Goal: Task Accomplishment & Management: Use online tool/utility

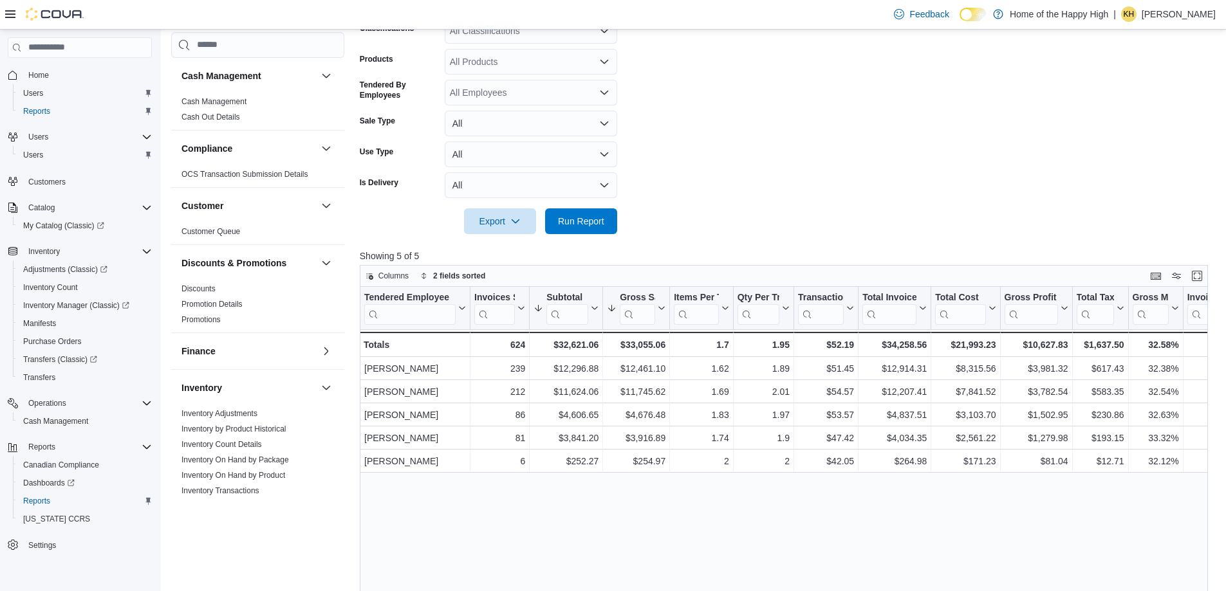
scroll to position [699, 0]
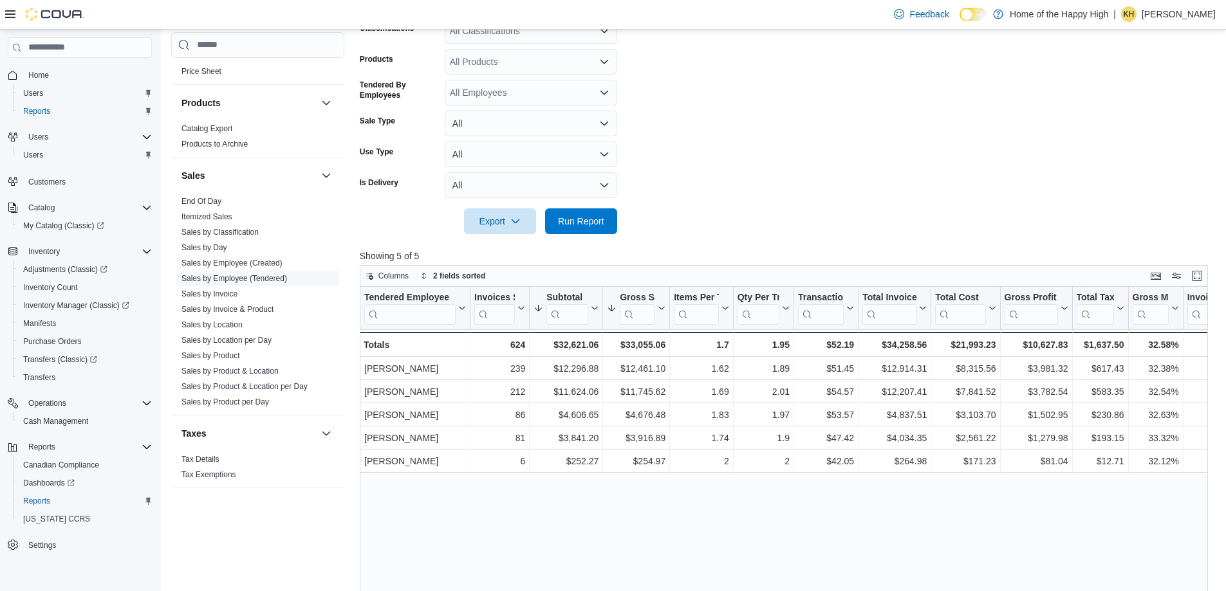
click at [282, 281] on link "Sales by Employee (Tendered)" at bounding box center [234, 278] width 106 height 9
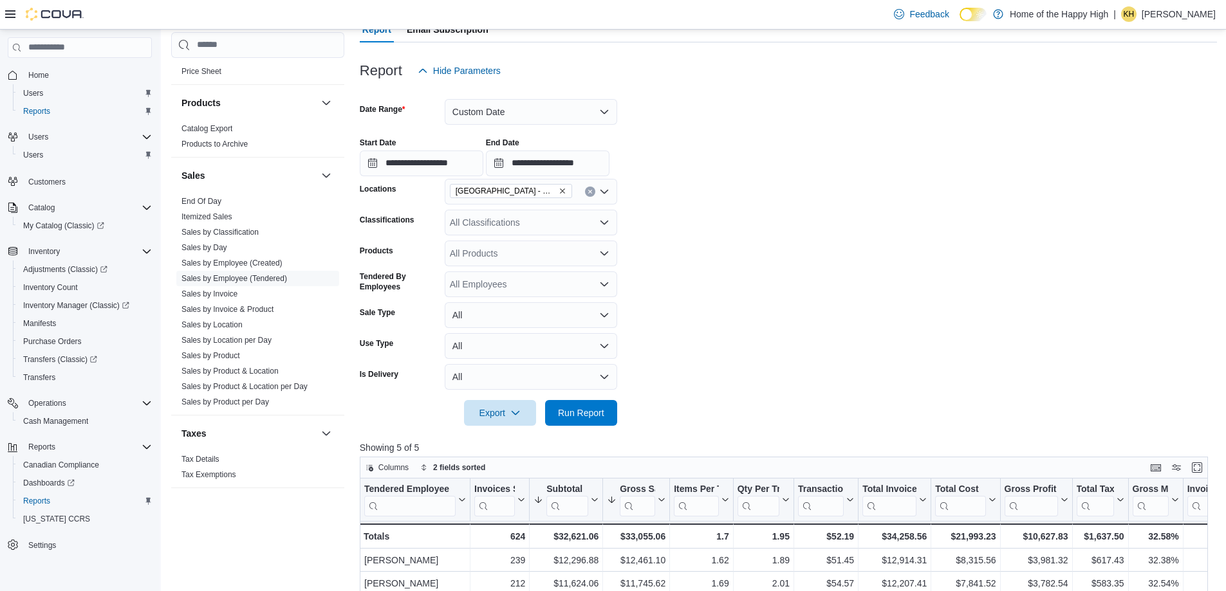
scroll to position [129, 0]
click at [515, 114] on button "Custom Date" at bounding box center [531, 113] width 172 height 26
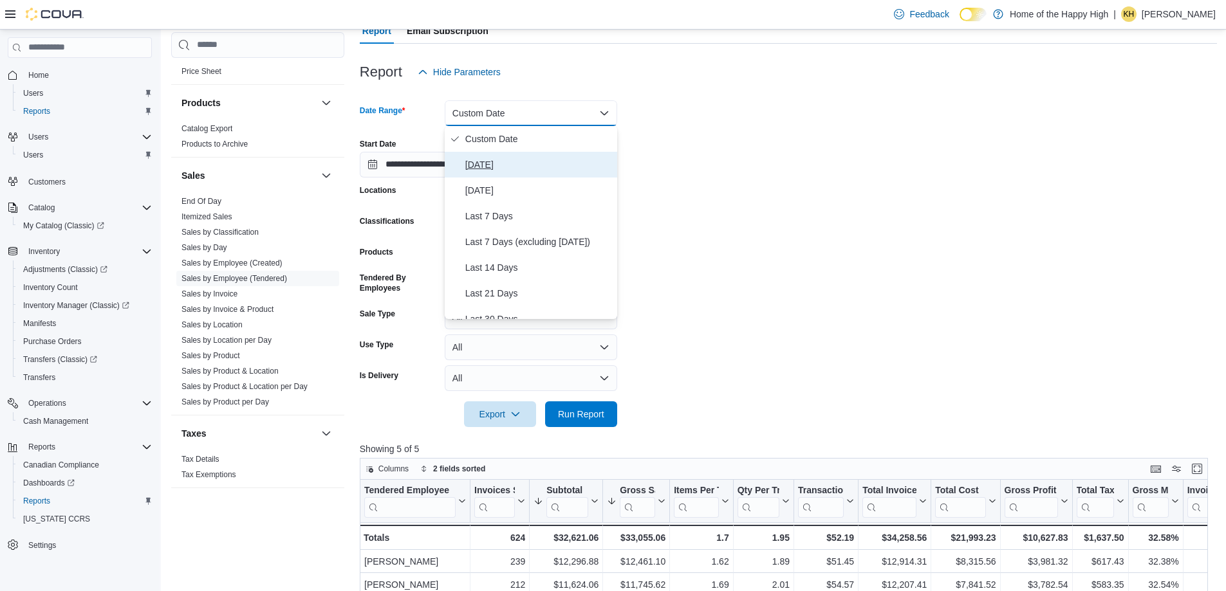
click at [490, 173] on button "[DATE]" at bounding box center [531, 165] width 172 height 26
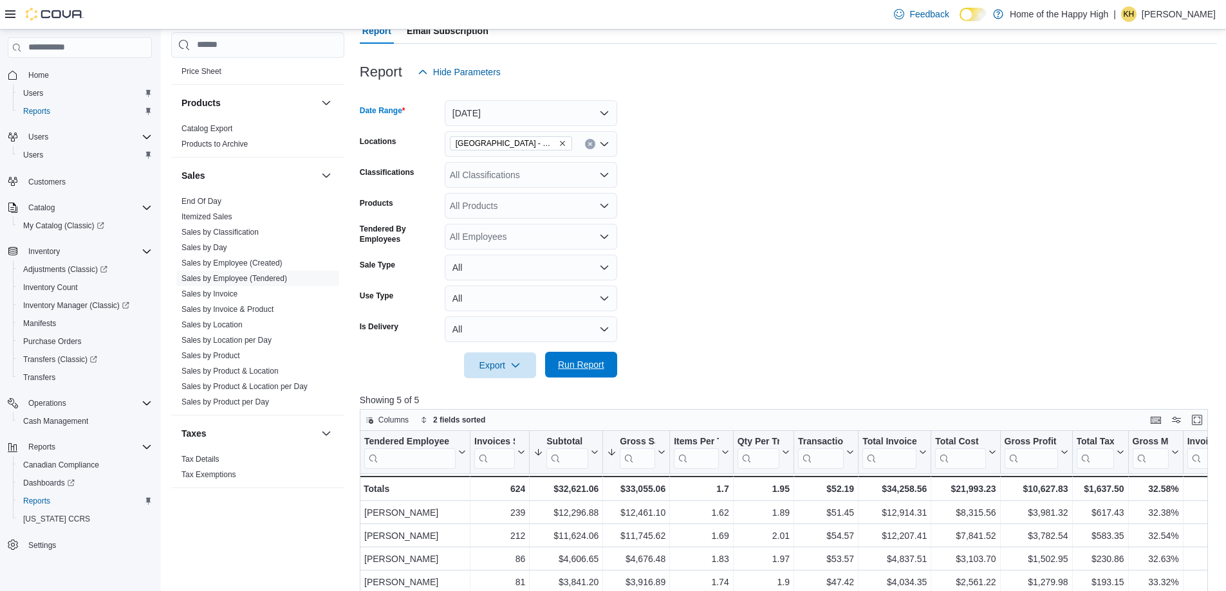
click at [586, 375] on span "Run Report" at bounding box center [581, 365] width 57 height 26
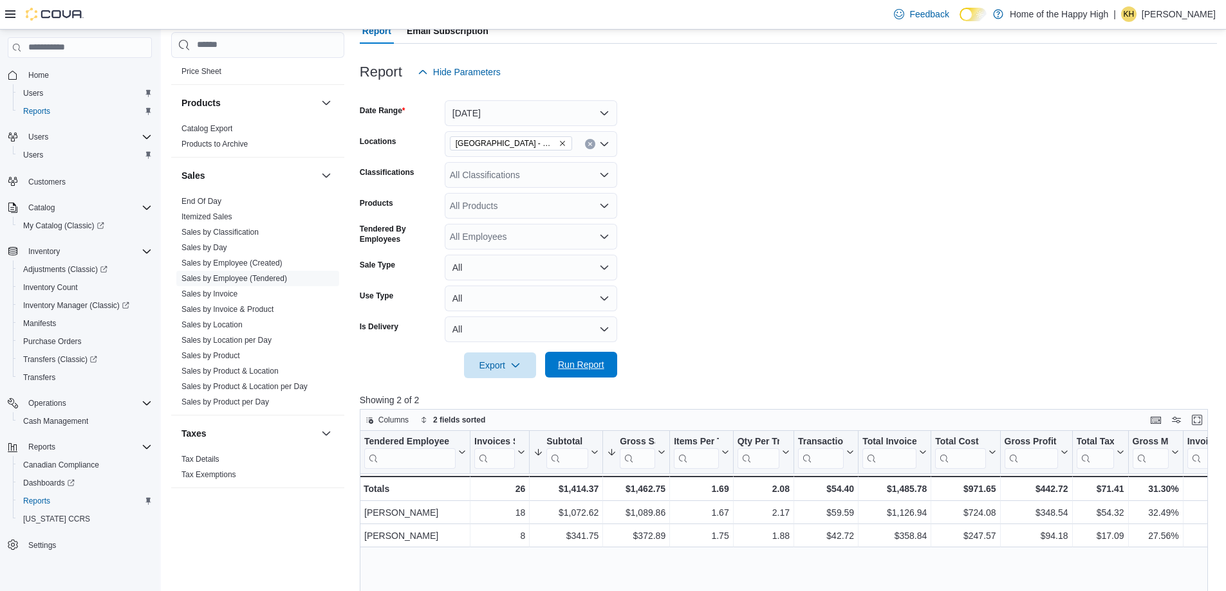
click at [575, 376] on span "Run Report" at bounding box center [581, 365] width 57 height 26
click at [1177, 12] on p "[PERSON_NAME]" at bounding box center [1178, 13] width 74 height 15
click at [1125, 127] on span "Sign Out" at bounding box center [1132, 125] width 35 height 13
